Goal: Find specific page/section: Find specific page/section

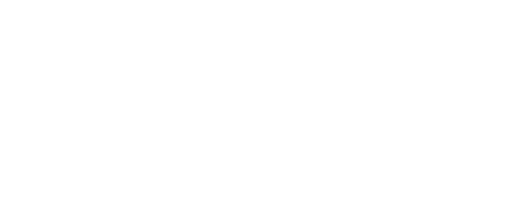
click at [173, 9] on div at bounding box center [258, 111] width 516 height 222
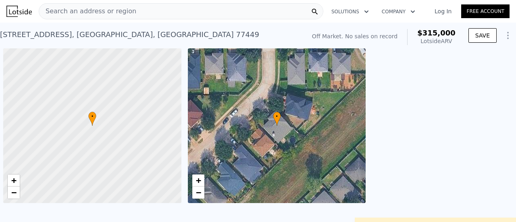
click at [194, 17] on div "Search an address or region" at bounding box center [181, 11] width 284 height 16
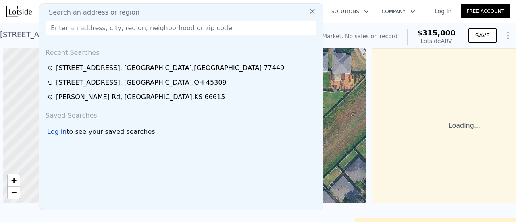
scroll to position [0, 3]
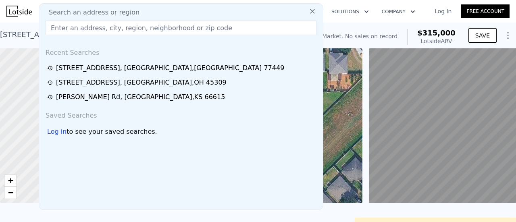
type input "[URL][DOMAIN_NAME]"
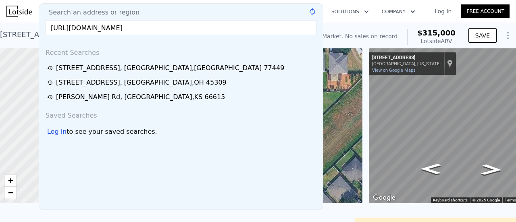
drag, startPoint x: 166, startPoint y: 26, endPoint x: 13, endPoint y: 25, distance: 153.1
drag, startPoint x: 188, startPoint y: 30, endPoint x: 0, endPoint y: -5, distance: 191.3
click at [0, 0] on html "Search an address or region Search an address or region ; Recent Searches [STRE…" at bounding box center [258, 111] width 516 height 222
paste input "[STREET_ADDRESS]"
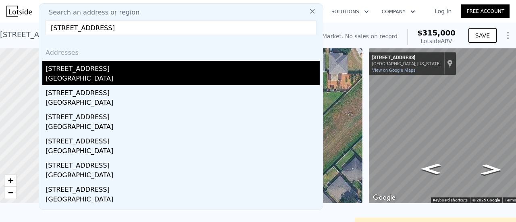
type input "[STREET_ADDRESS]"
click at [160, 78] on div "[GEOGRAPHIC_DATA]" at bounding box center [183, 79] width 274 height 11
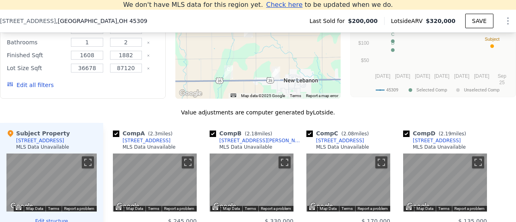
scroll to position [822, 0]
